Goal: Find specific page/section: Find specific page/section

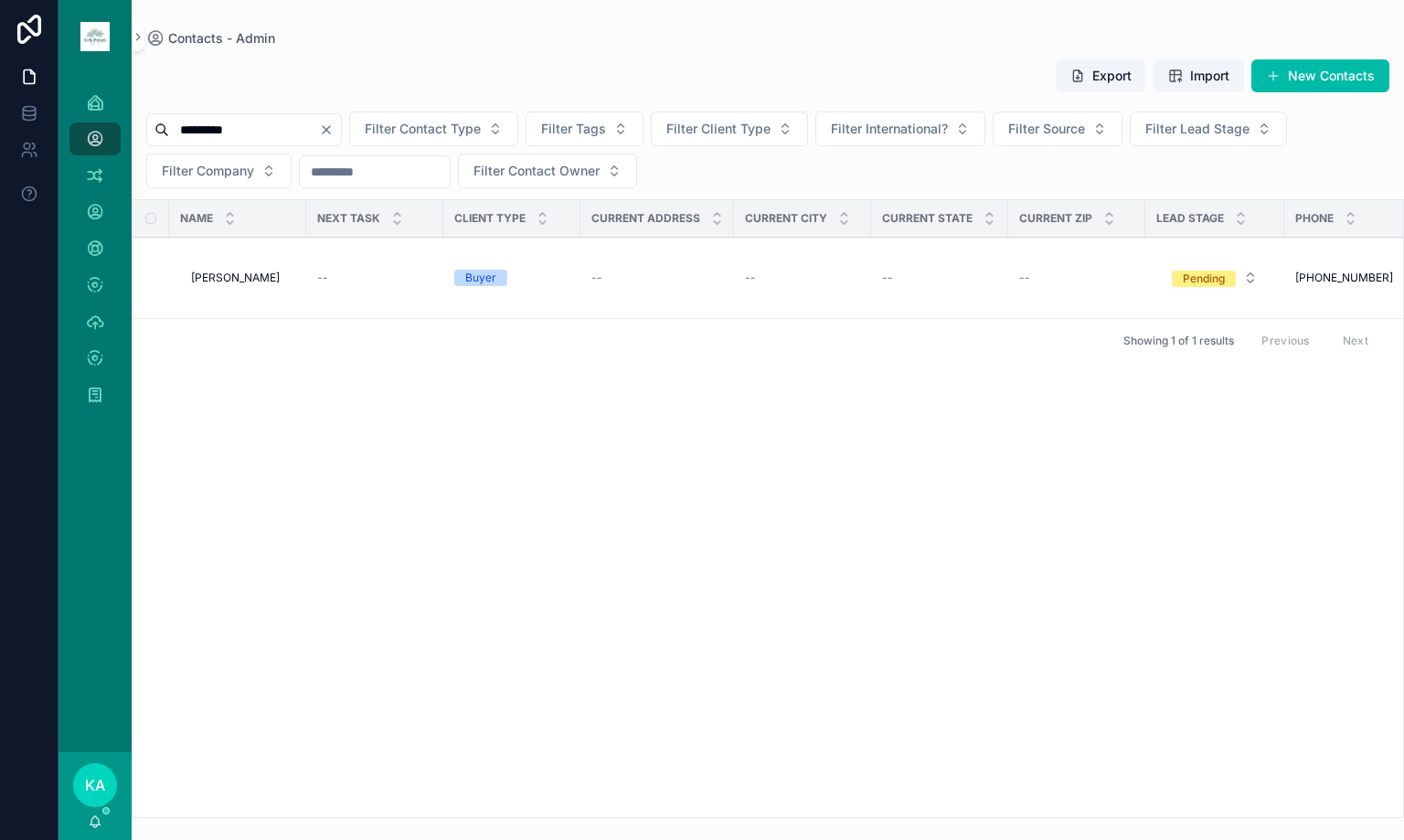
drag, startPoint x: 267, startPoint y: 139, endPoint x: -51, endPoint y: 121, distance: 318.5
click at [0, 121] on html "Home Contacts - Admin Duplicates 273 Contacts Tasks Interactions Companies Tags…" at bounding box center [702, 420] width 1404 height 840
type input "*"
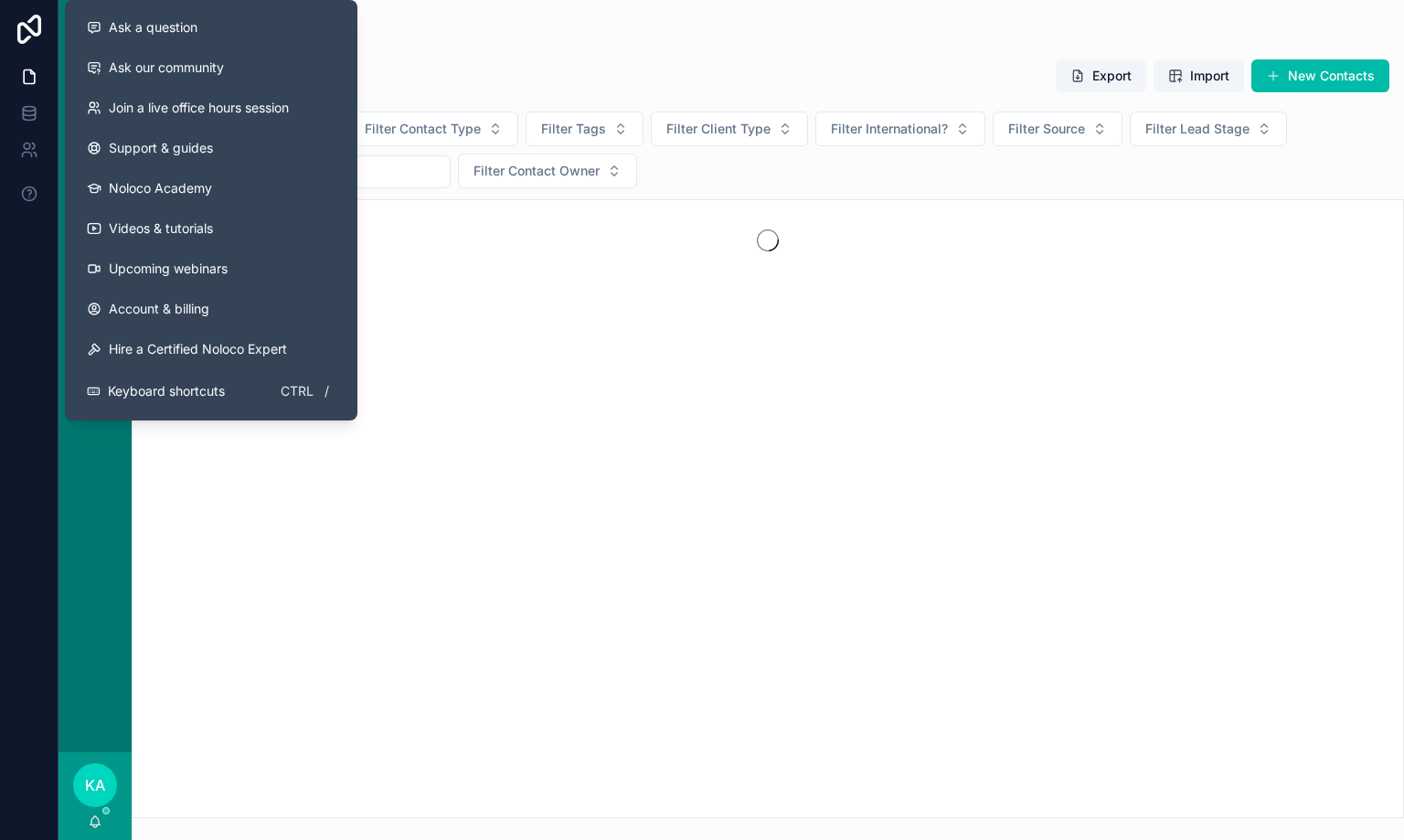
click at [693, 322] on div "scrollable content" at bounding box center [768, 509] width 1273 height 618
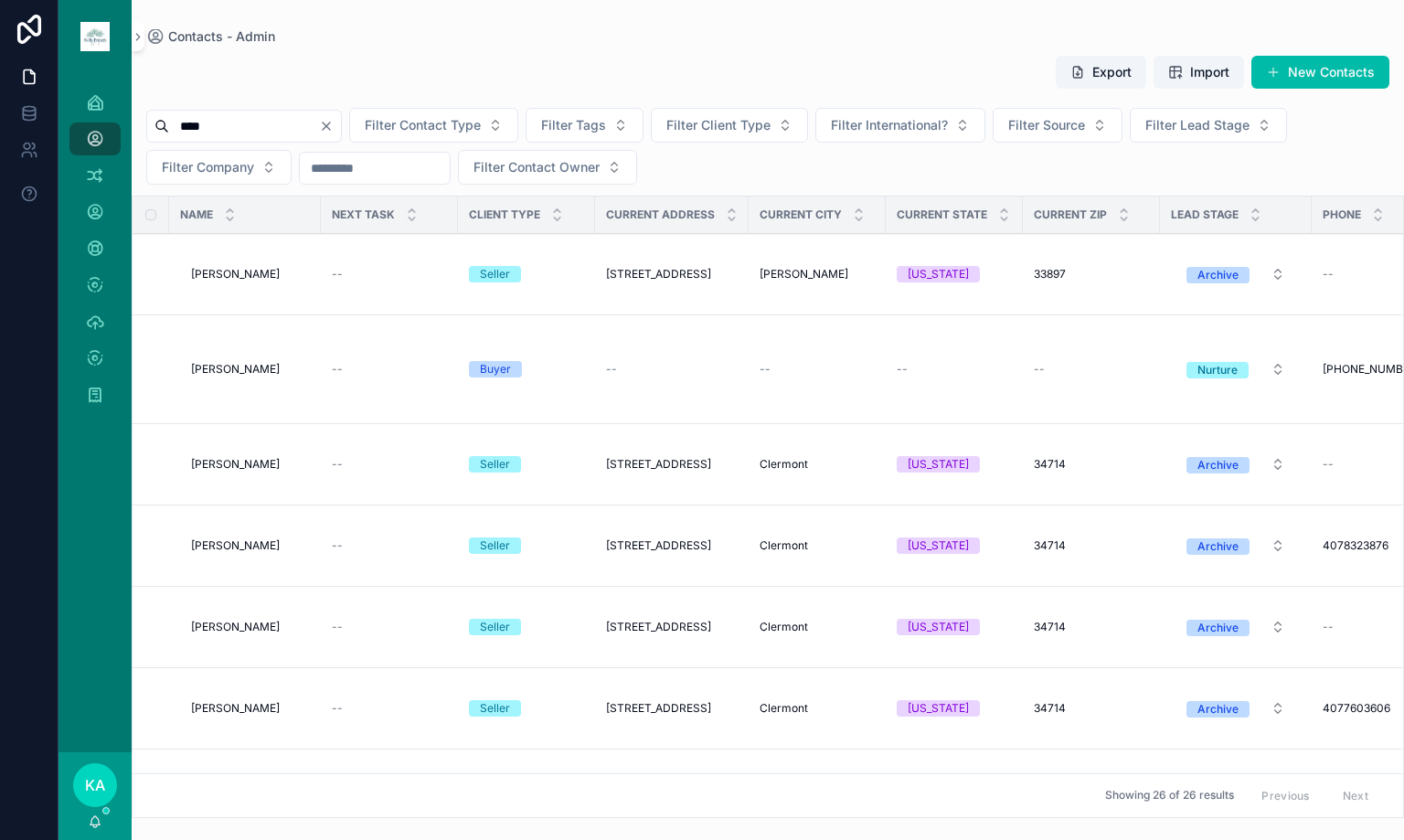
click at [300, 130] on input "****" at bounding box center [245, 126] width 150 height 26
type input "**********"
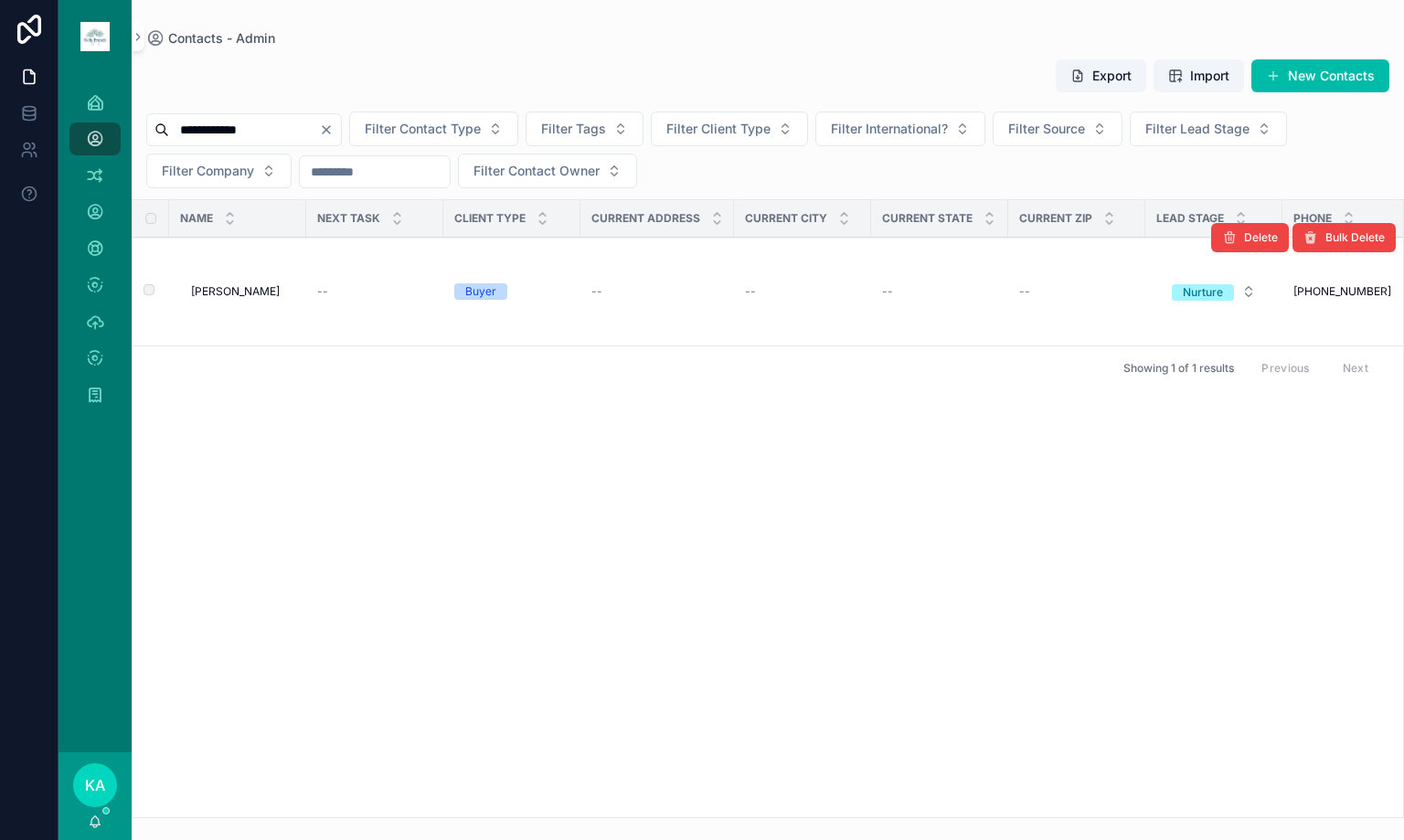
click at [241, 292] on span "[PERSON_NAME]" at bounding box center [235, 291] width 89 height 14
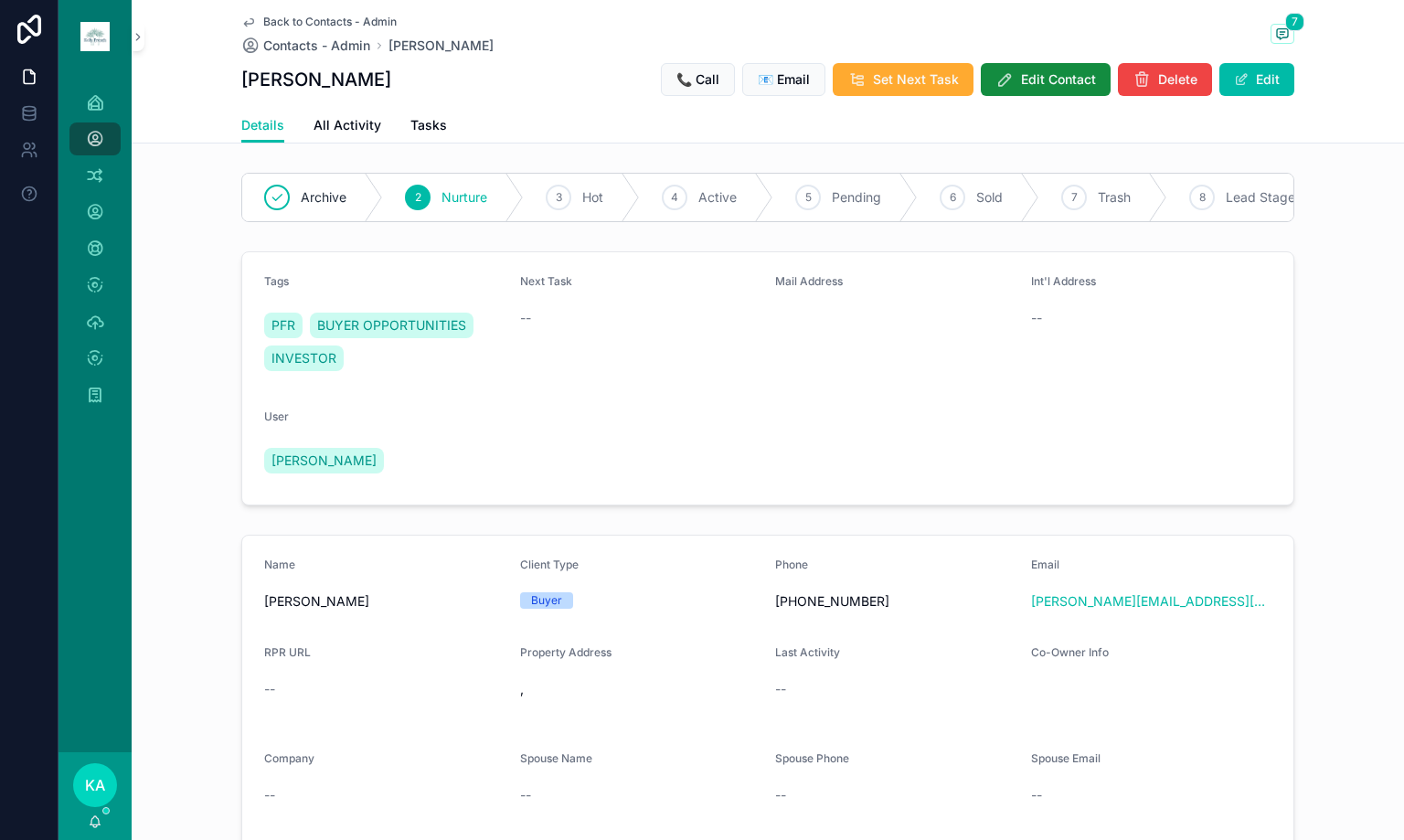
click at [1270, 49] on div "Back to Contacts - Admin Contacts - Admin [PERSON_NAME] 7" at bounding box center [767, 35] width 1053 height 40
click at [1277, 39] on icon "scrollable content" at bounding box center [1282, 34] width 14 height 14
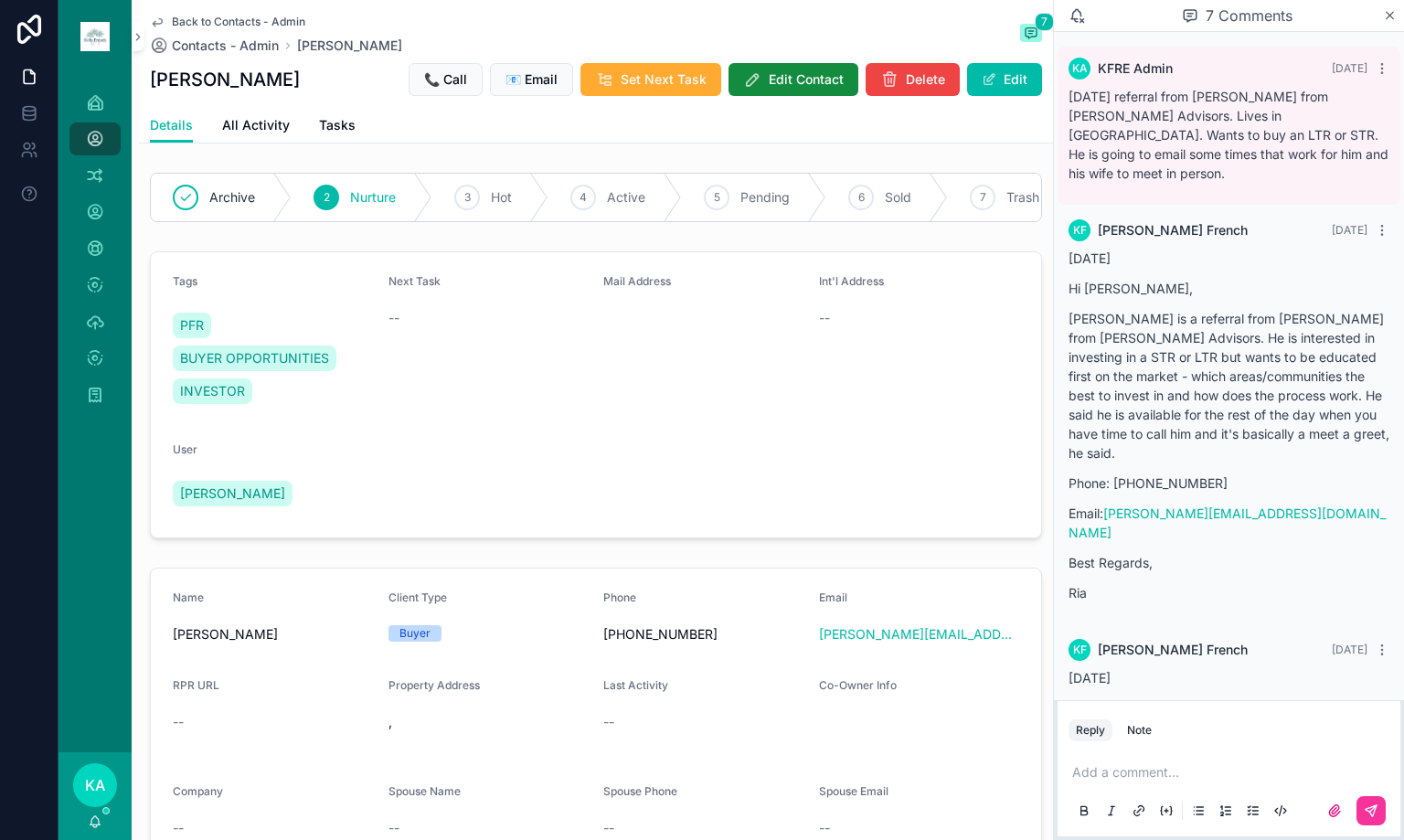
click at [1391, 23] on div "7 Comments" at bounding box center [1229, 15] width 350 height 32
click at [1391, 18] on icon "scrollable content" at bounding box center [1390, 15] width 13 height 14
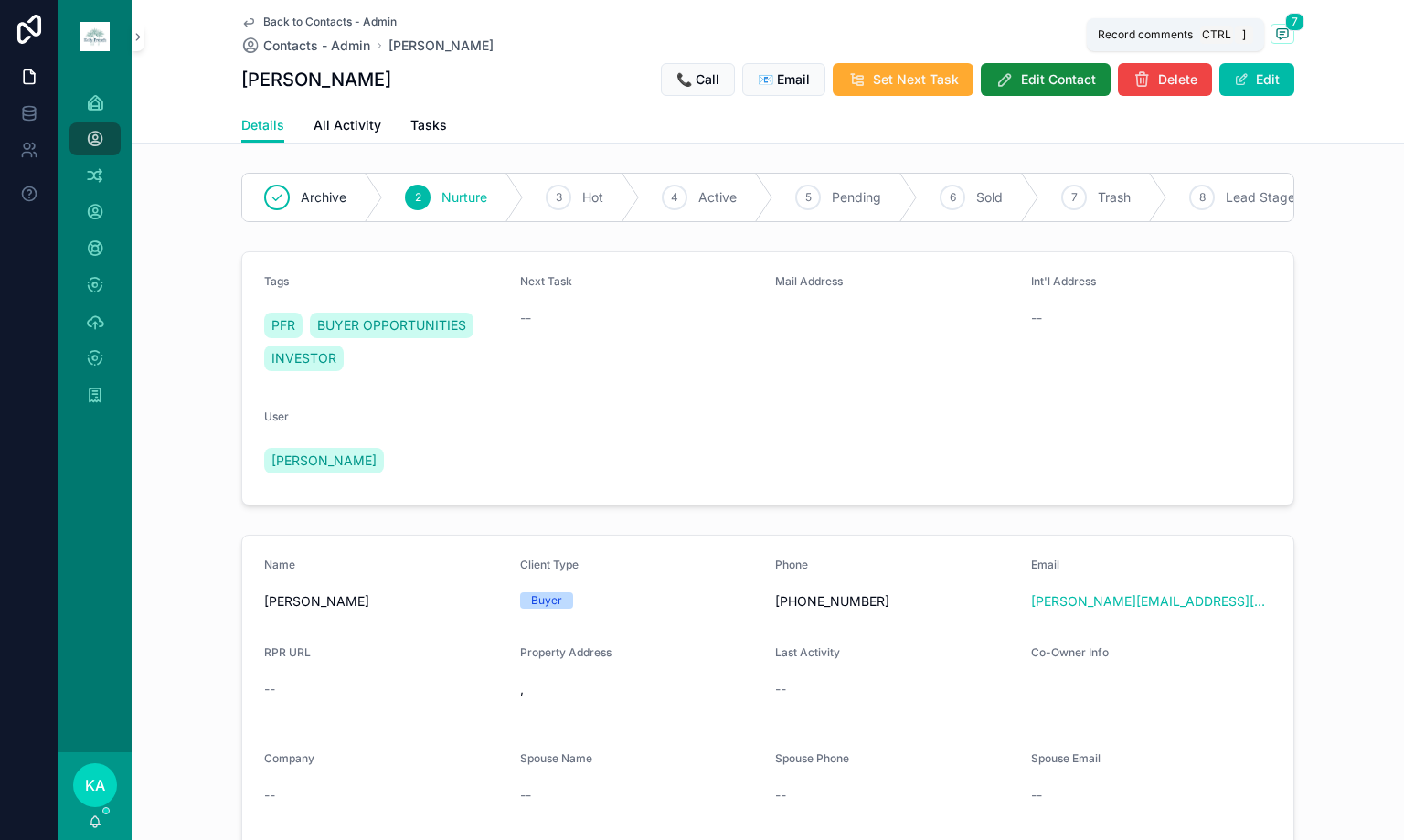
click at [1275, 36] on icon "scrollable content" at bounding box center [1282, 34] width 14 height 14
